Goal: Browse casually

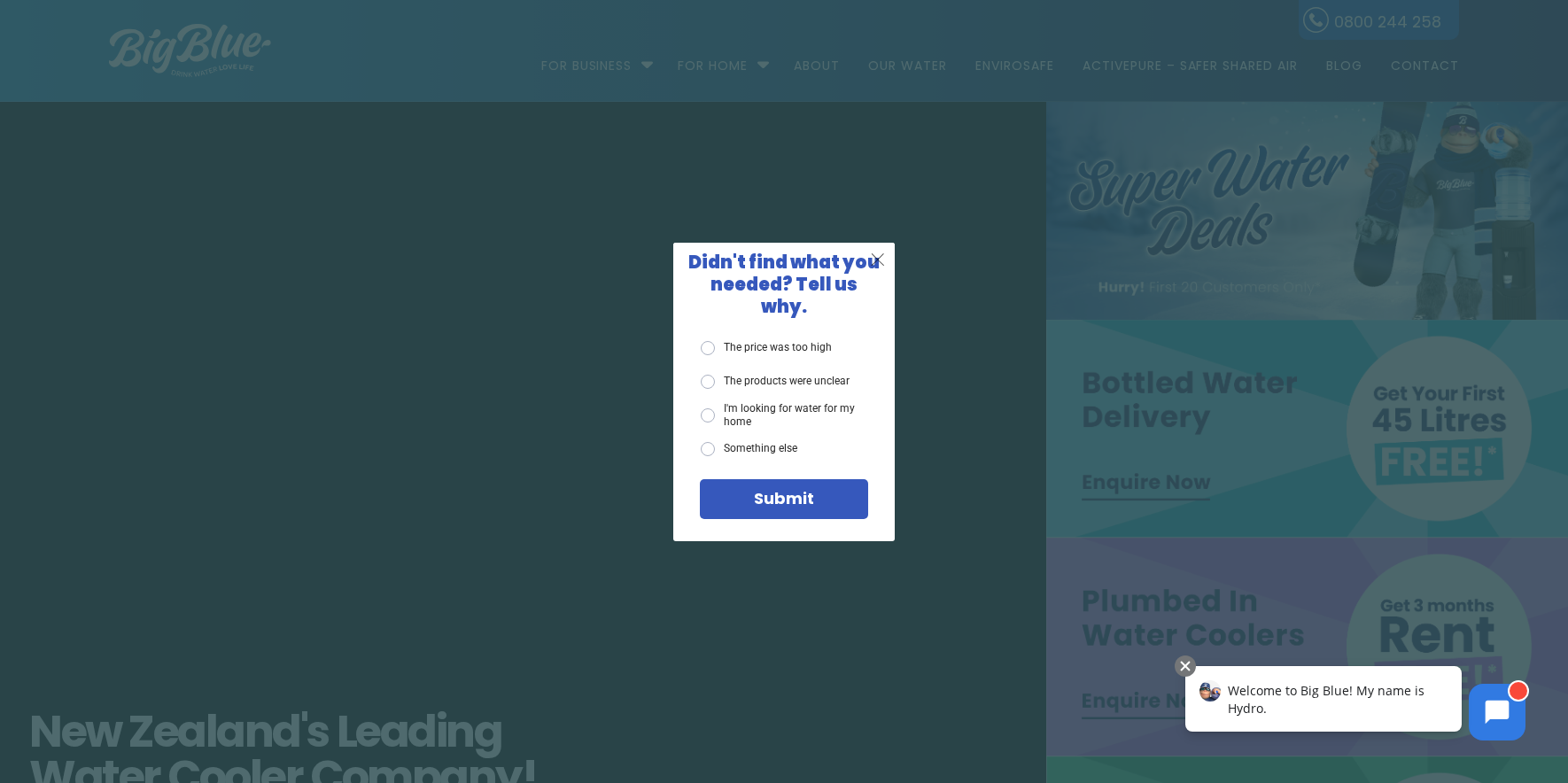
click at [883, 270] on span "X" at bounding box center [878, 259] width 16 height 22
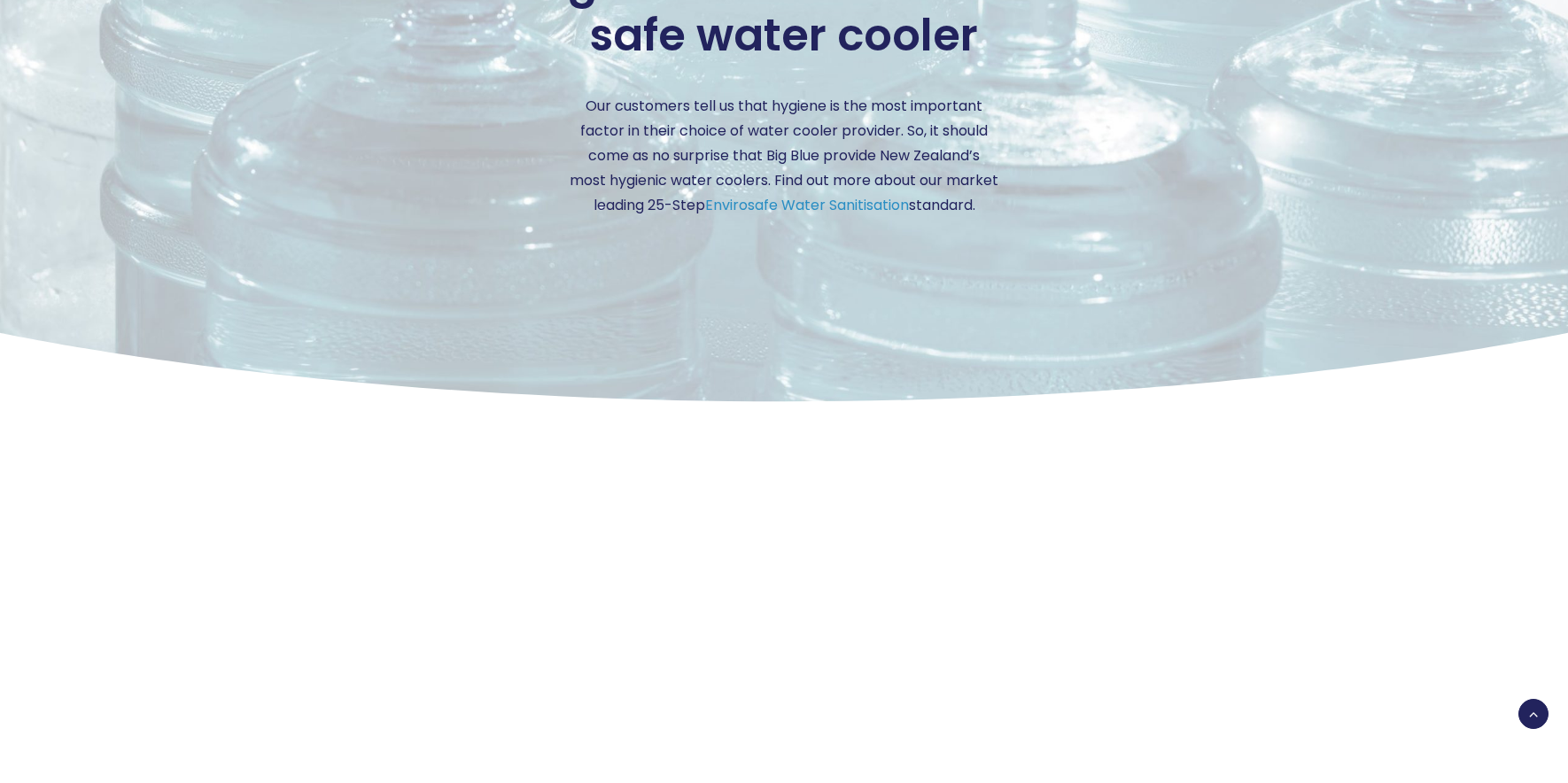
scroll to position [2605, 0]
